Goal: Task Accomplishment & Management: Manage account settings

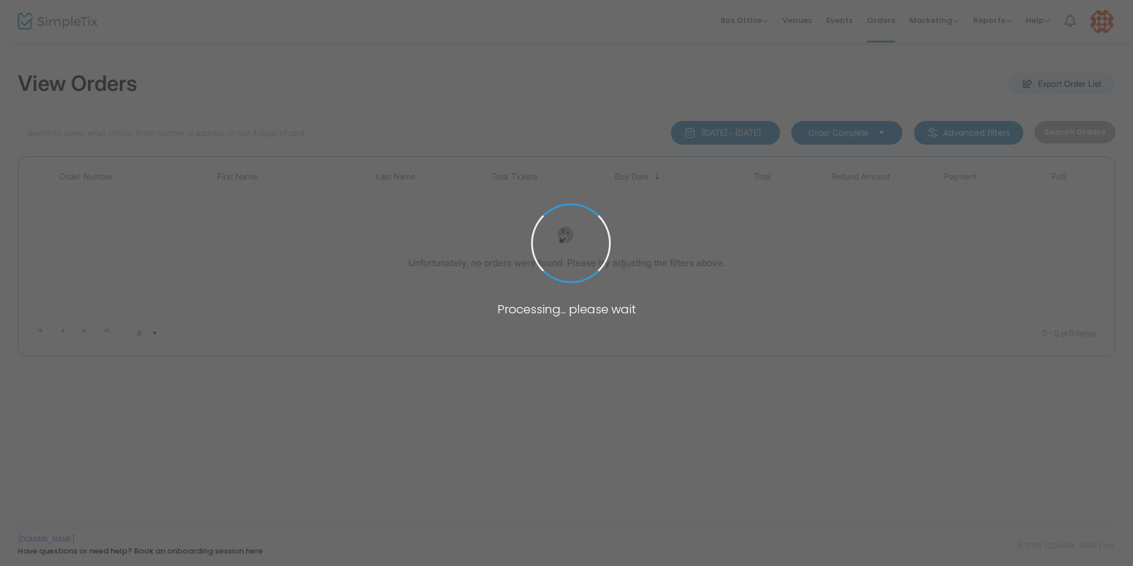
type input "[PERSON_NAME]"
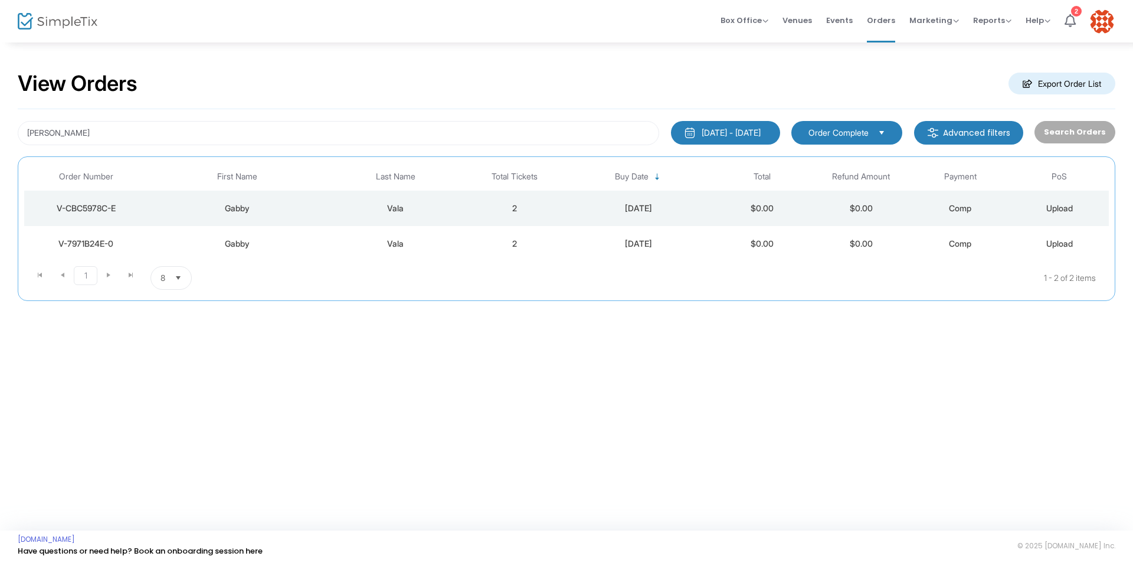
click at [89, 208] on div "V-CBC5978C-E" at bounding box center [86, 208] width 118 height 12
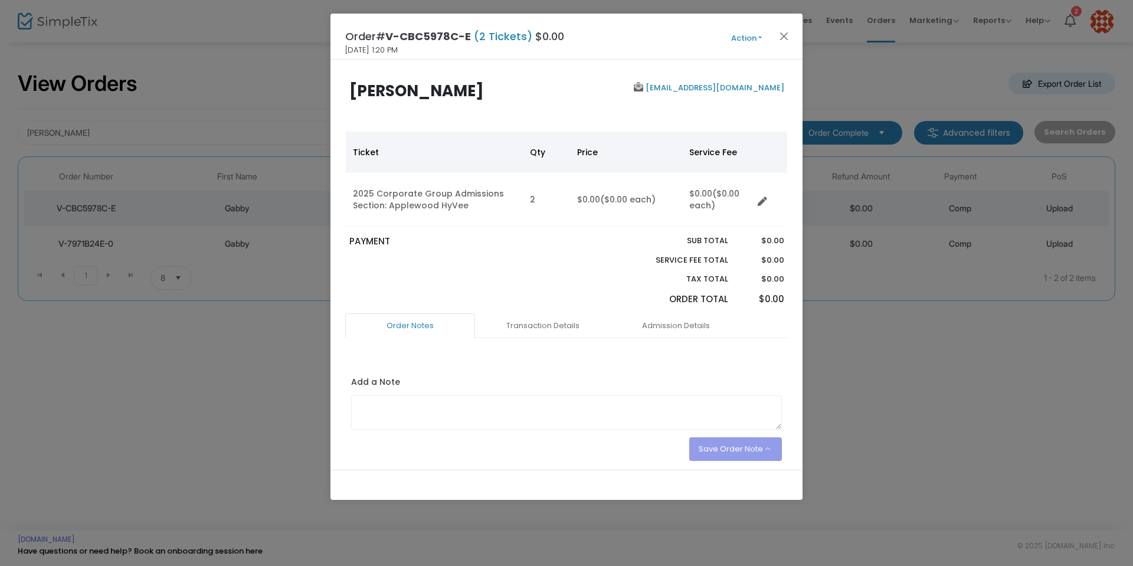
click at [760, 37] on button "Action" at bounding box center [746, 38] width 71 height 13
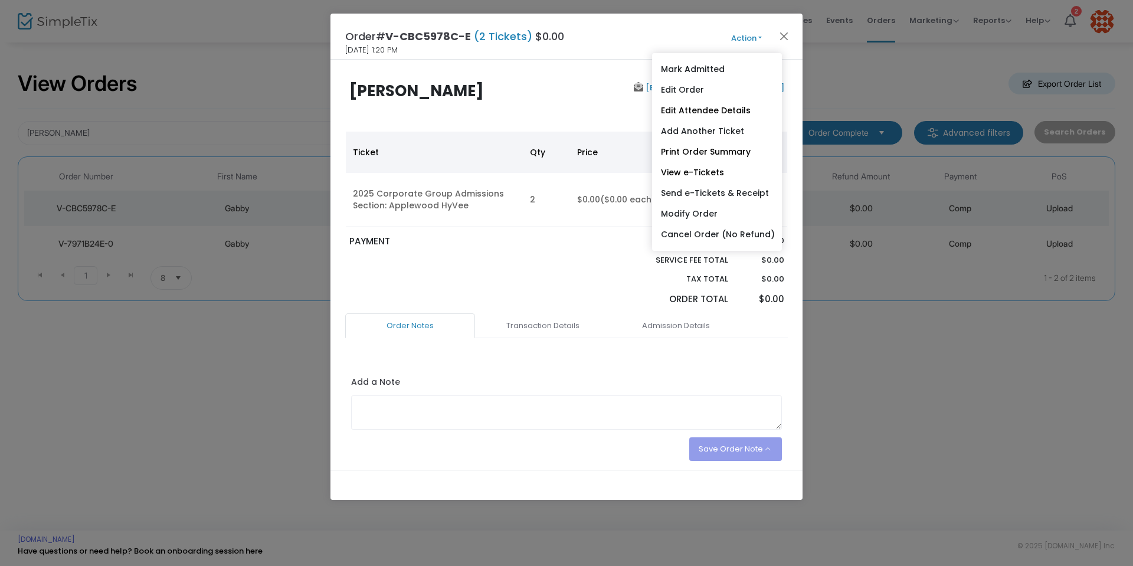
click at [760, 37] on button "Action" at bounding box center [746, 38] width 71 height 13
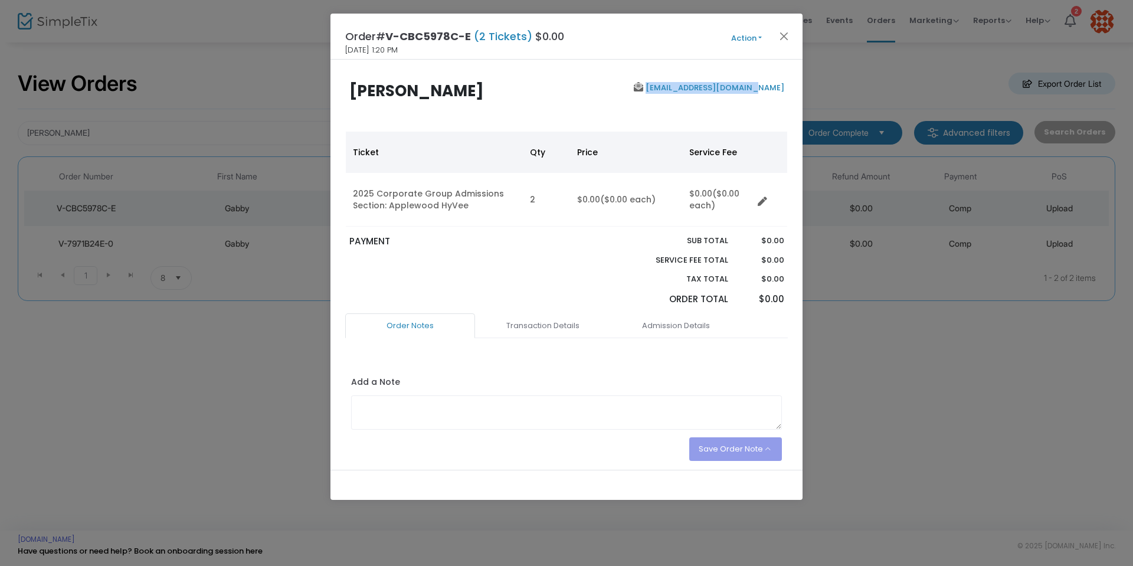
drag, startPoint x: 778, startPoint y: 89, endPoint x: 675, endPoint y: 92, distance: 102.8
click at [675, 92] on div "[EMAIL_ADDRESS][DOMAIN_NAME]" at bounding box center [678, 104] width 223 height 45
click at [764, 35] on button "Action" at bounding box center [746, 38] width 71 height 13
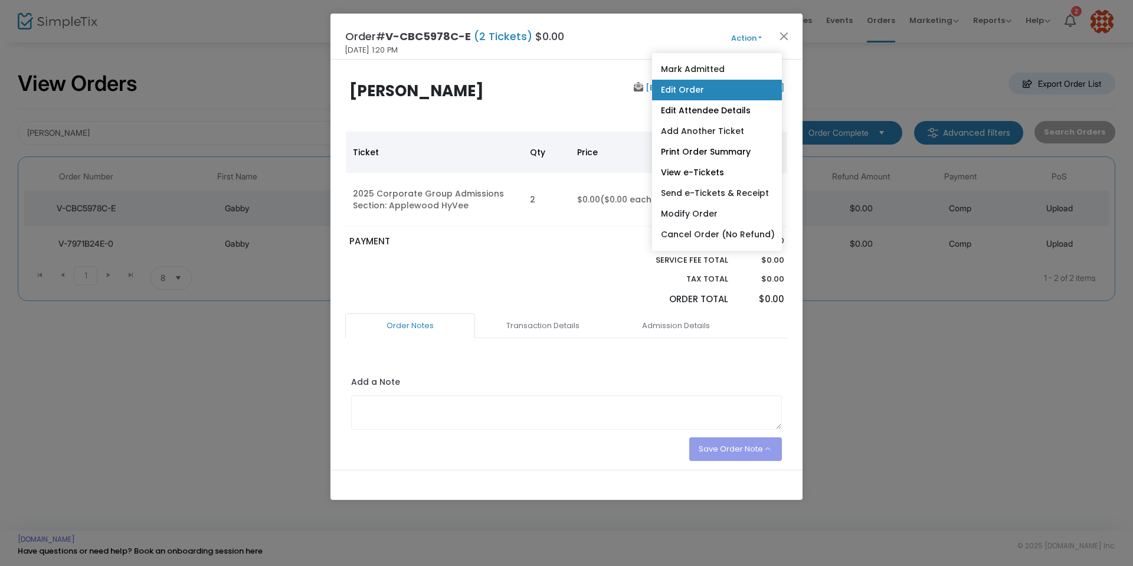
click at [698, 90] on link "Edit Order" at bounding box center [717, 90] width 130 height 21
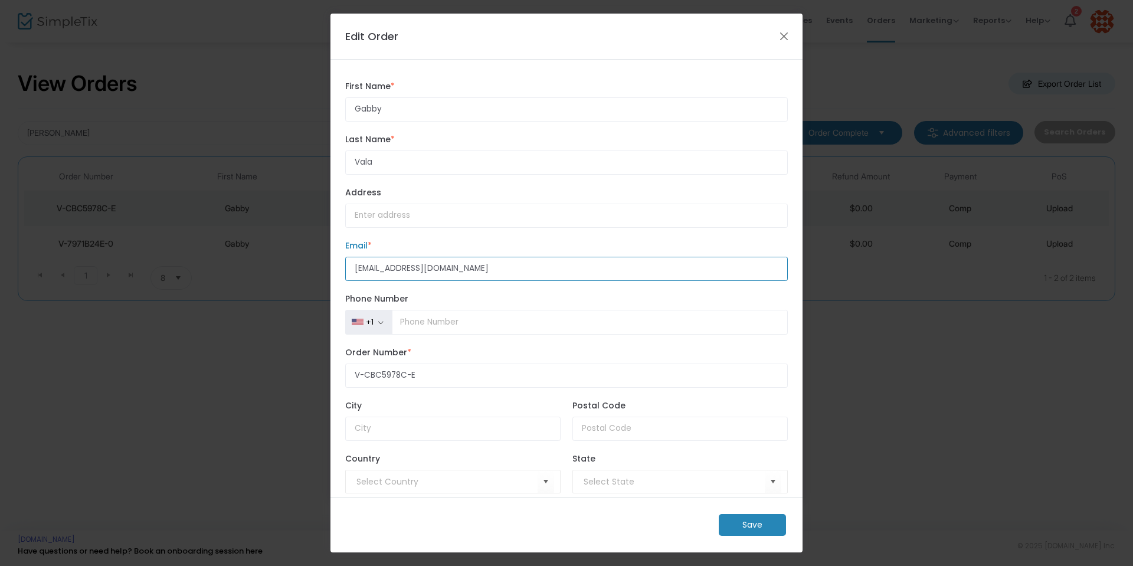
drag, startPoint x: 473, startPoint y: 270, endPoint x: 296, endPoint y: 272, distance: 176.5
click at [296, 272] on ngb-modal-window "Edit Order Gabby First Name * First Name is required. [PERSON_NAME] Last Name *…" at bounding box center [566, 283] width 1133 height 566
paste input "becca"
type input "[EMAIL_ADDRESS][DOMAIN_NAME]"
click at [739, 523] on m-button "Save" at bounding box center [752, 525] width 67 height 22
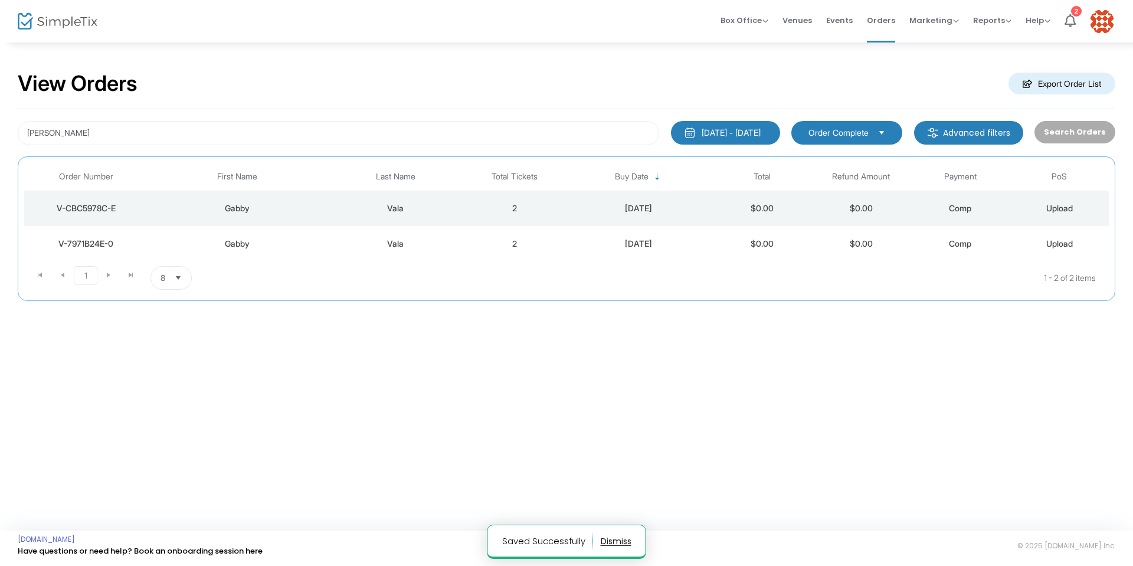
click at [90, 207] on div "V-CBC5978C-E" at bounding box center [86, 208] width 118 height 12
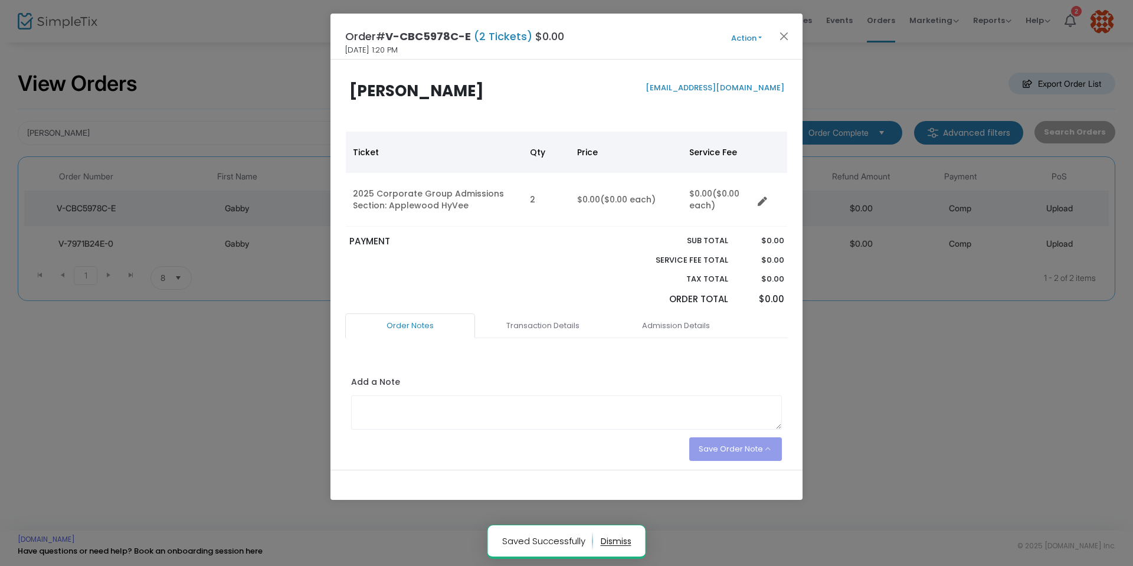
click at [760, 38] on button "Action" at bounding box center [746, 38] width 71 height 13
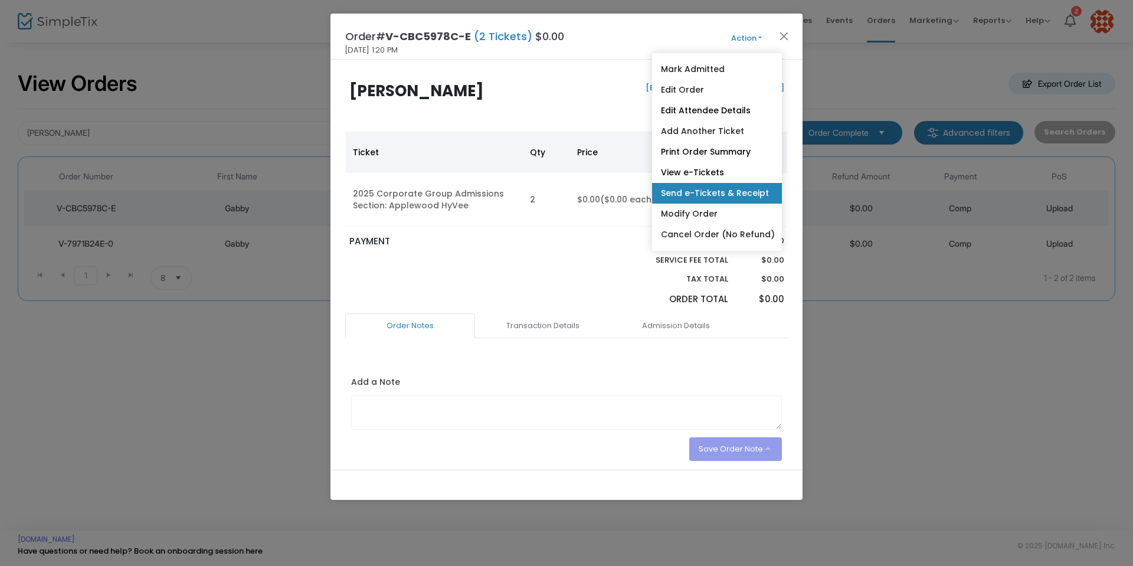
click at [723, 192] on link "Send e-Tickets & Receipt" at bounding box center [717, 193] width 130 height 21
type input "[EMAIL_ADDRESS][DOMAIN_NAME]"
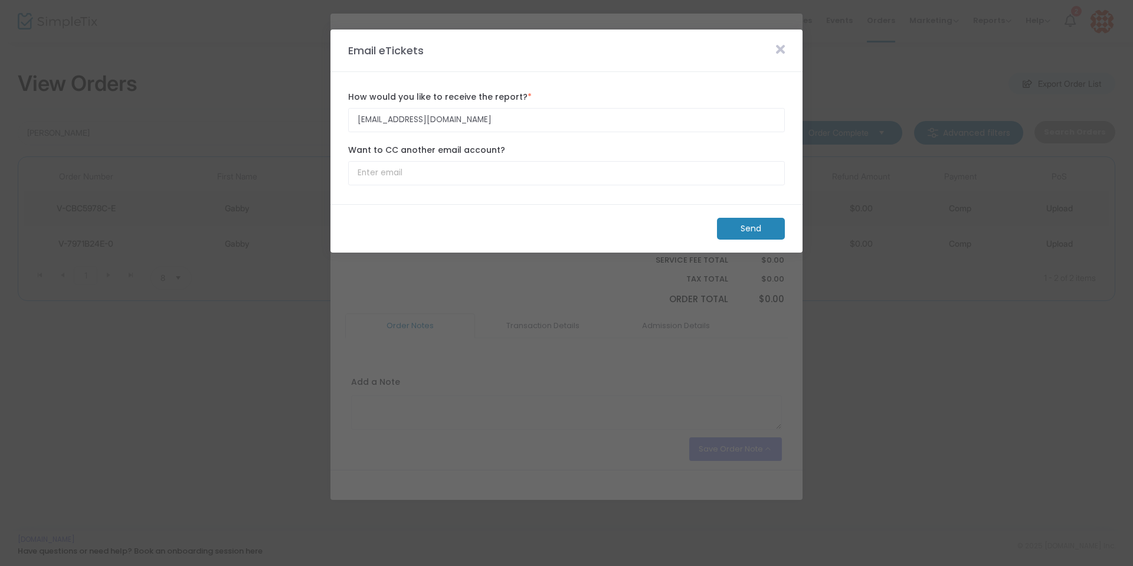
click at [751, 228] on m-button "Send" at bounding box center [751, 229] width 68 height 22
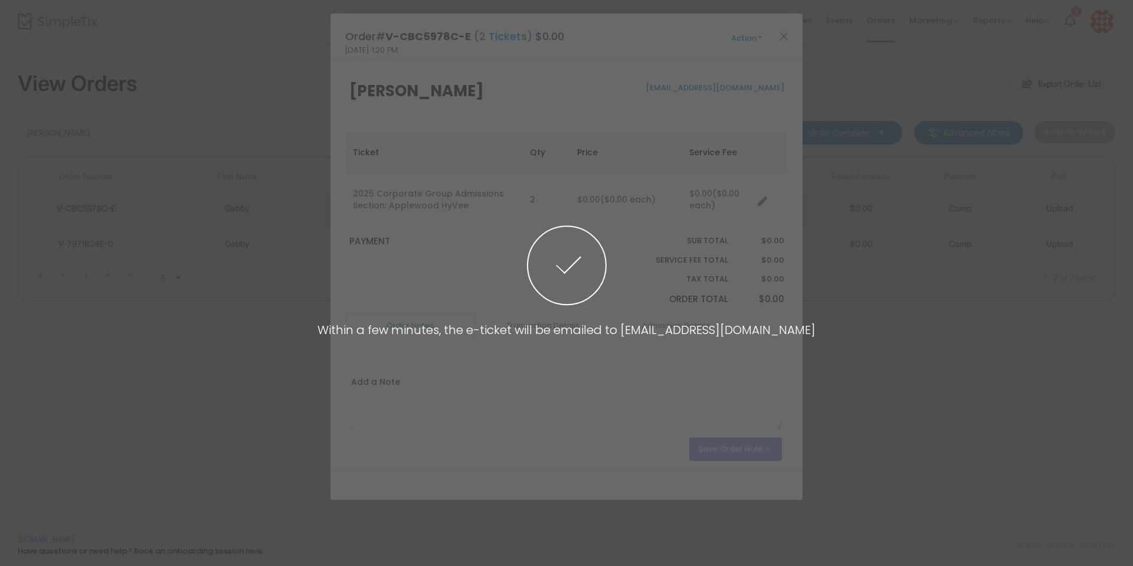
click at [784, 35] on span at bounding box center [566, 283] width 1133 height 566
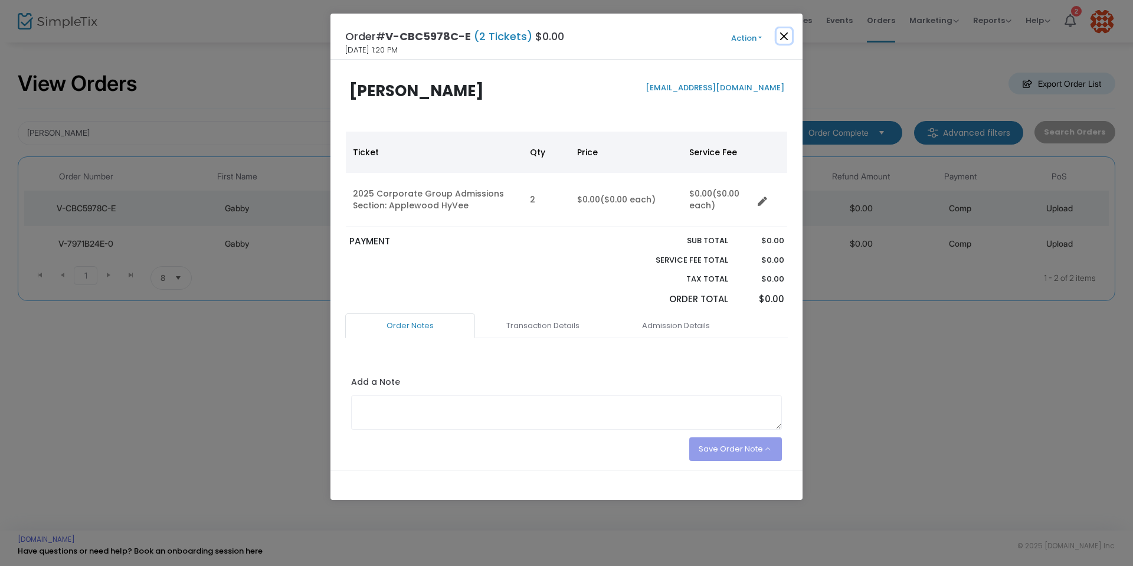
click at [784, 32] on button "Close" at bounding box center [784, 35] width 15 height 15
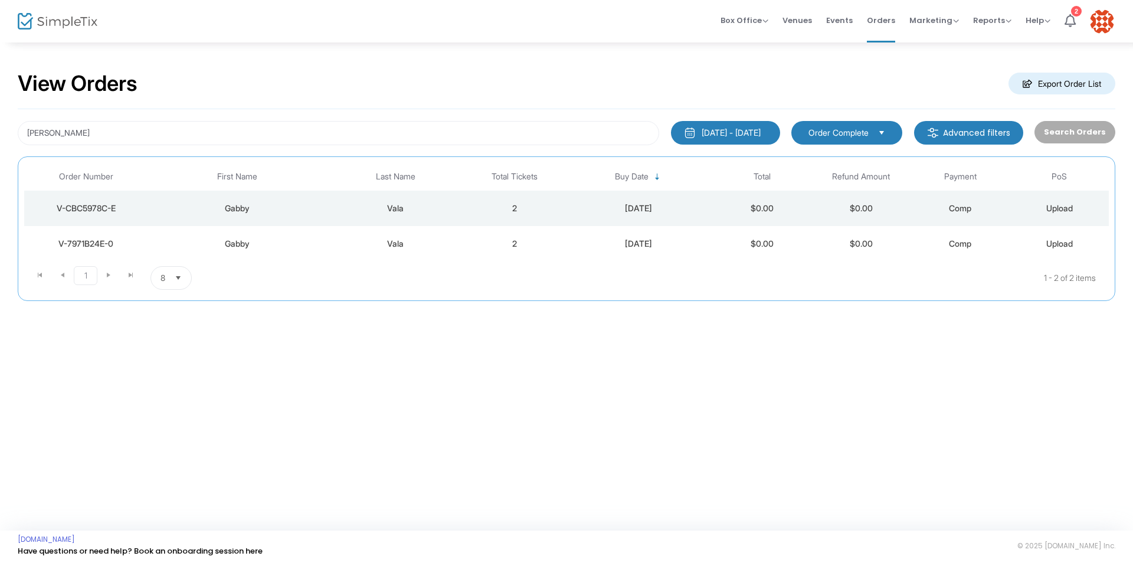
click at [101, 243] on div "V-7971B24E-0" at bounding box center [86, 244] width 118 height 12
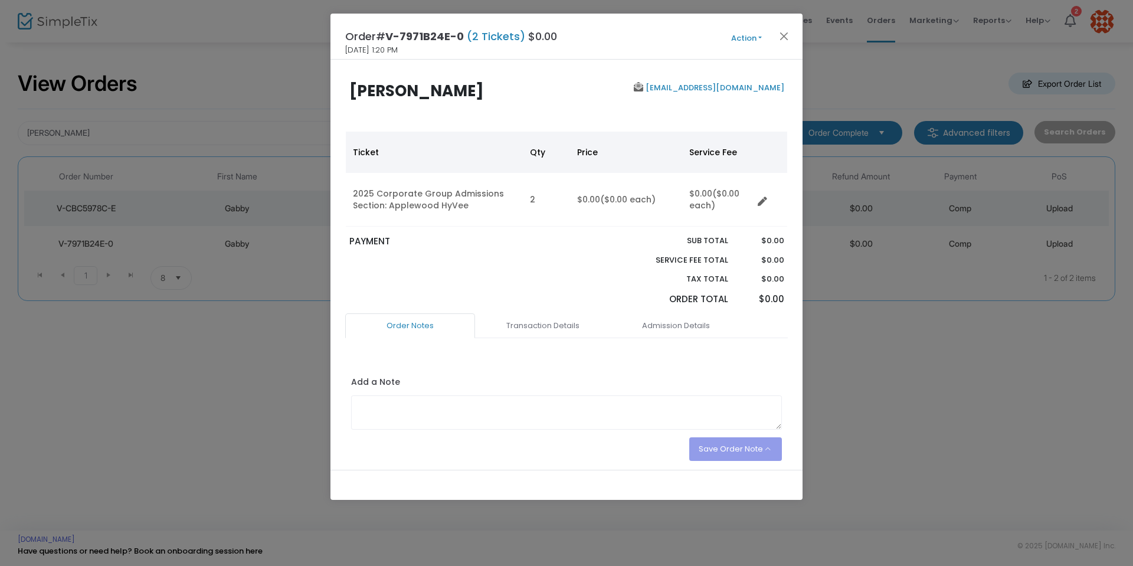
click at [765, 38] on button "Action" at bounding box center [746, 38] width 71 height 13
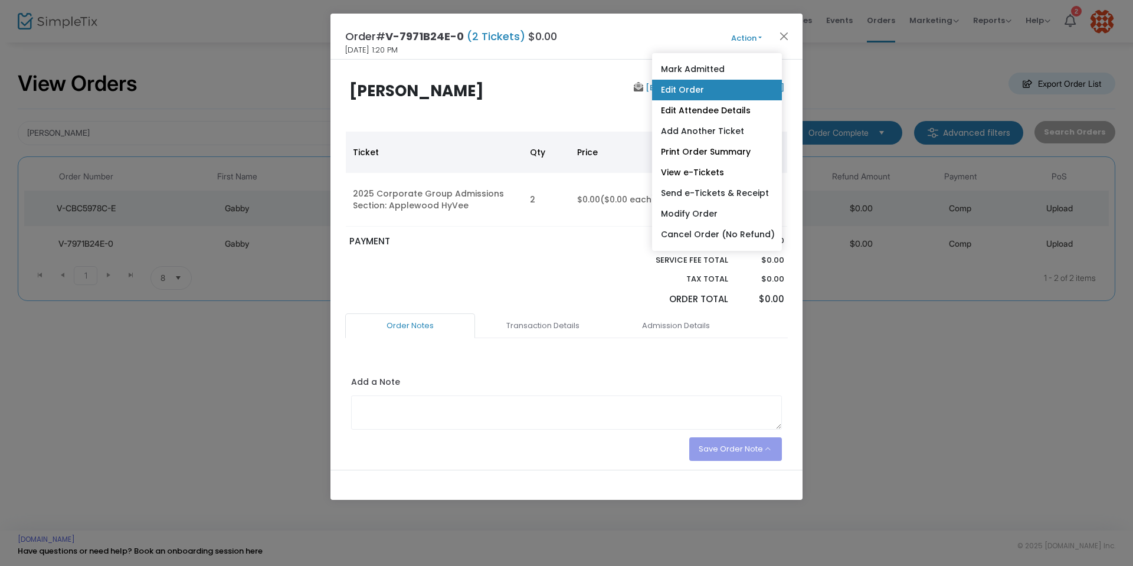
click at [720, 87] on link "Edit Order" at bounding box center [717, 90] width 130 height 21
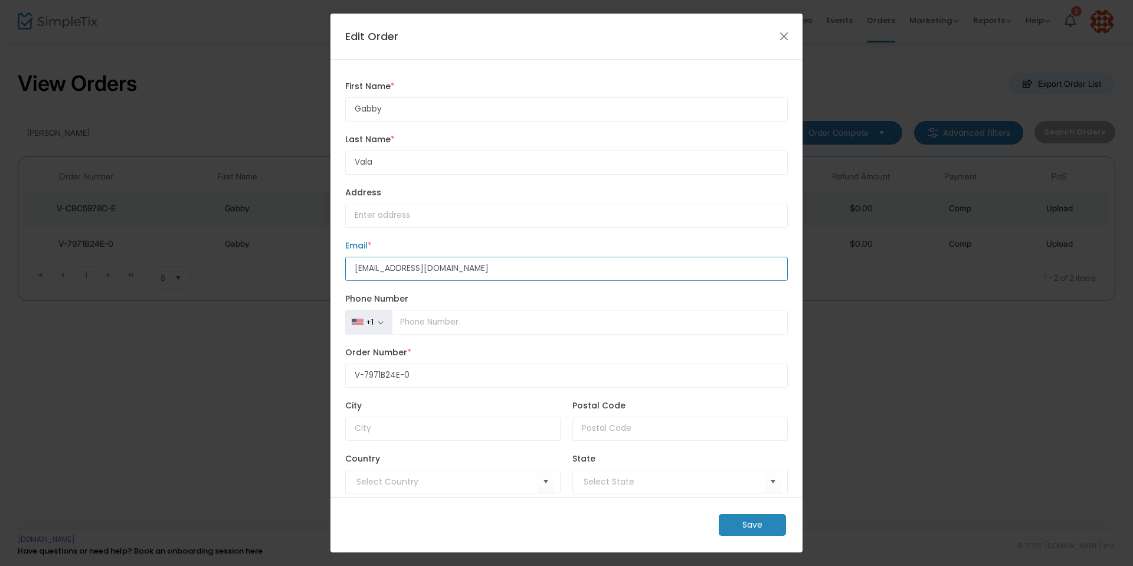
drag, startPoint x: 353, startPoint y: 277, endPoint x: 280, endPoint y: 290, distance: 73.7
click at [280, 290] on ngb-modal-window "Edit Order Gabby First Name * First Name is required. [PERSON_NAME] Last Name *…" at bounding box center [566, 283] width 1133 height 566
paste input "becca"
type input "[EMAIL_ADDRESS][DOMAIN_NAME]"
click at [754, 529] on m-button "Save" at bounding box center [752, 525] width 67 height 22
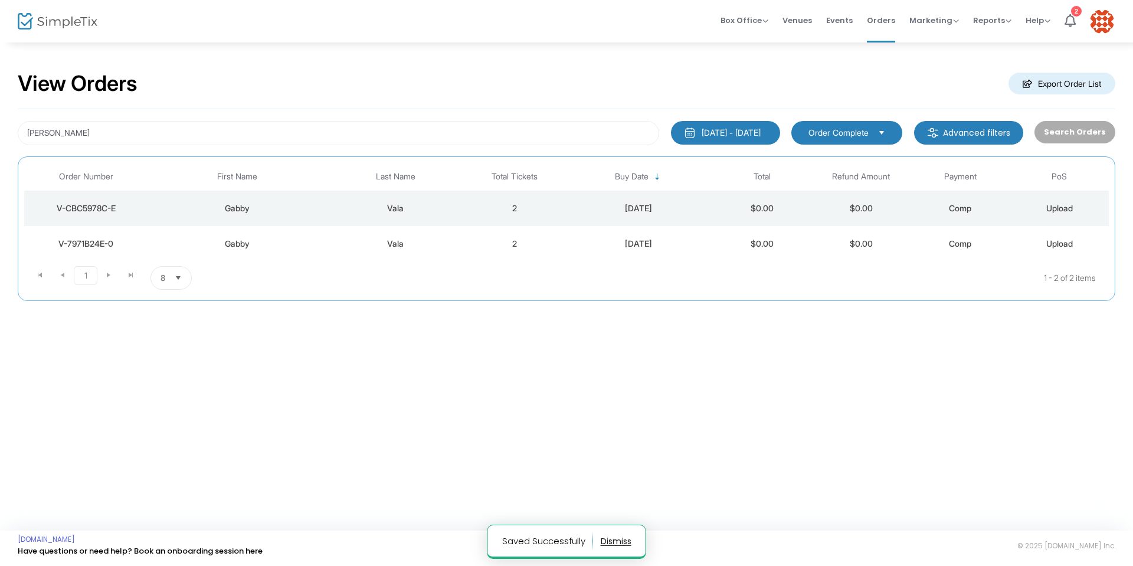
click at [93, 243] on div "V-7971B24E-0" at bounding box center [86, 244] width 118 height 12
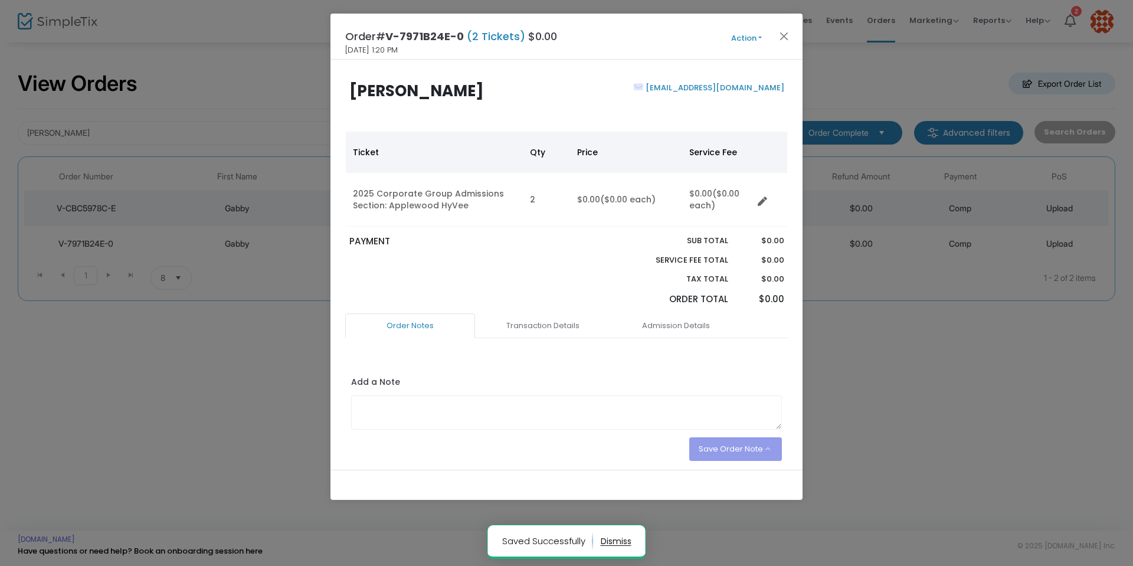
click at [759, 36] on button "Action" at bounding box center [746, 38] width 71 height 13
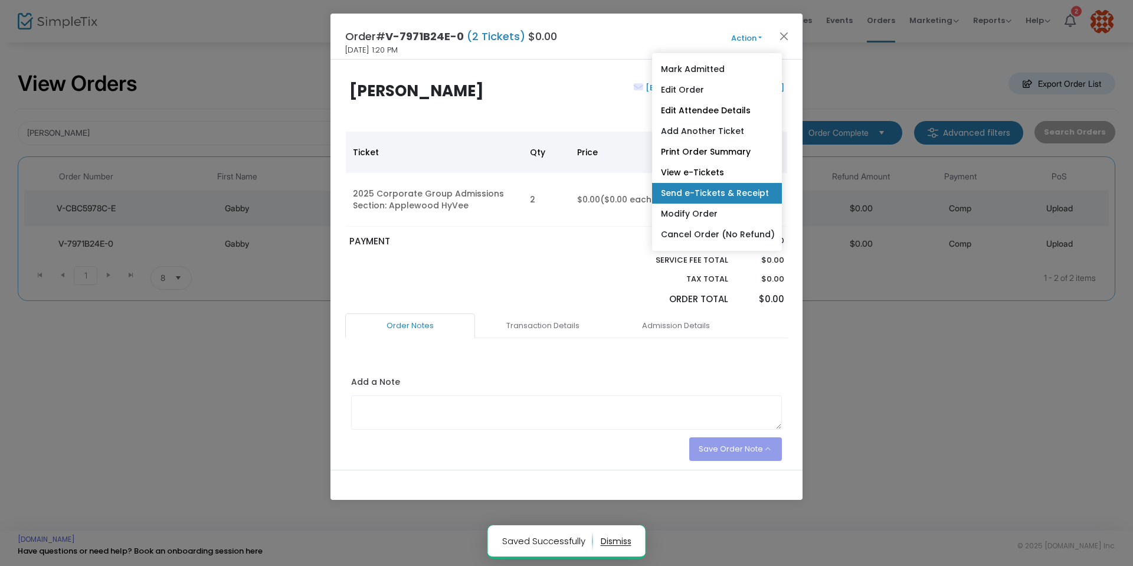
click at [729, 191] on link "Send e-Tickets & Receipt" at bounding box center [717, 193] width 130 height 21
type input "[EMAIL_ADDRESS][DOMAIN_NAME]"
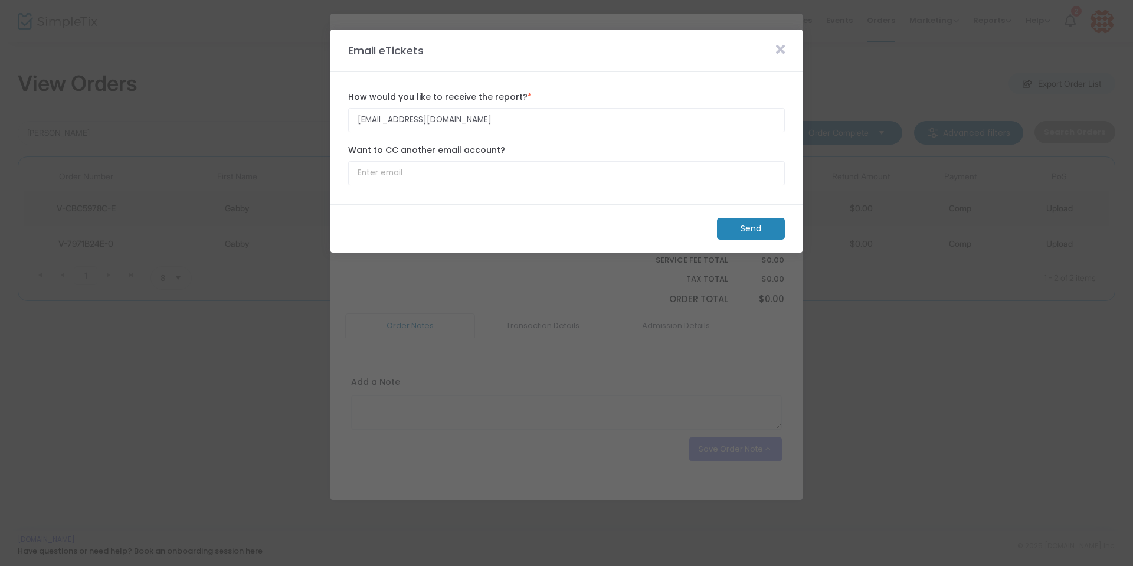
click at [748, 226] on m-button "Send" at bounding box center [751, 229] width 68 height 22
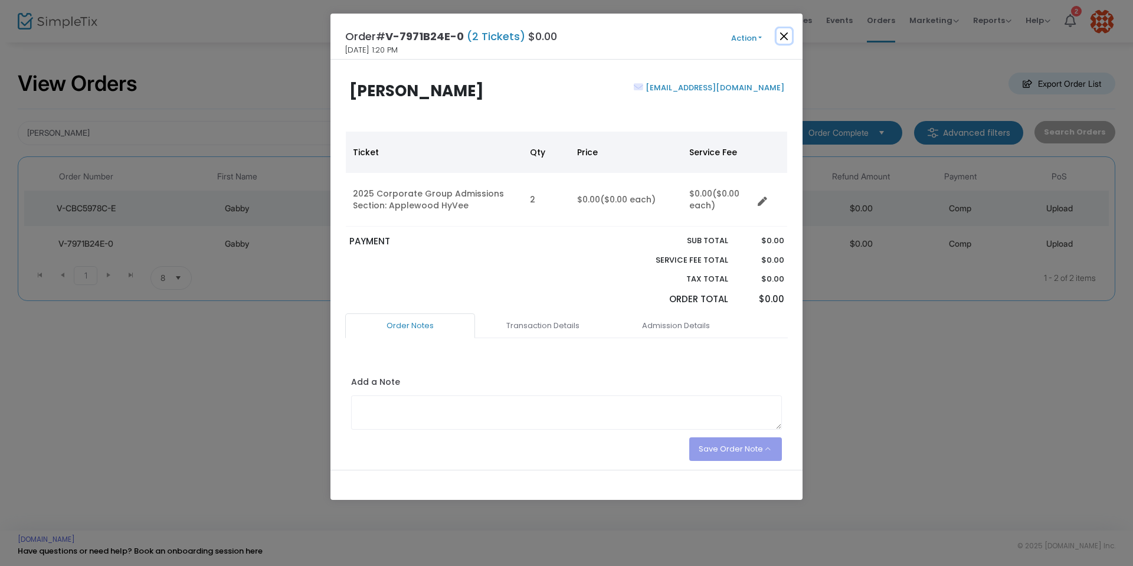
click at [783, 37] on button "Close" at bounding box center [784, 35] width 15 height 15
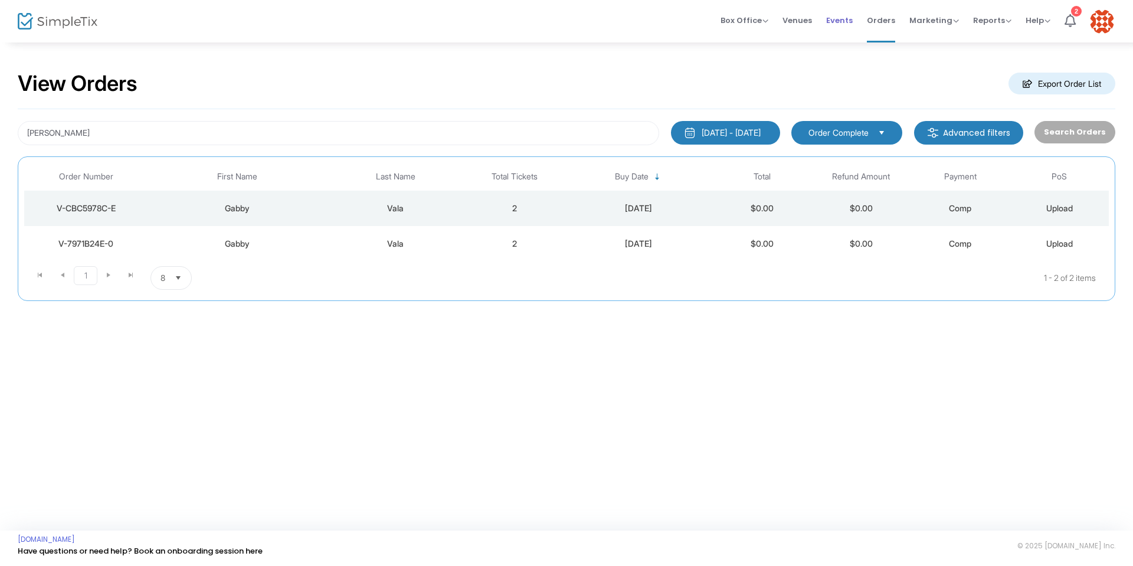
click at [831, 18] on span "Events" at bounding box center [839, 20] width 27 height 30
